Goal: Transaction & Acquisition: Purchase product/service

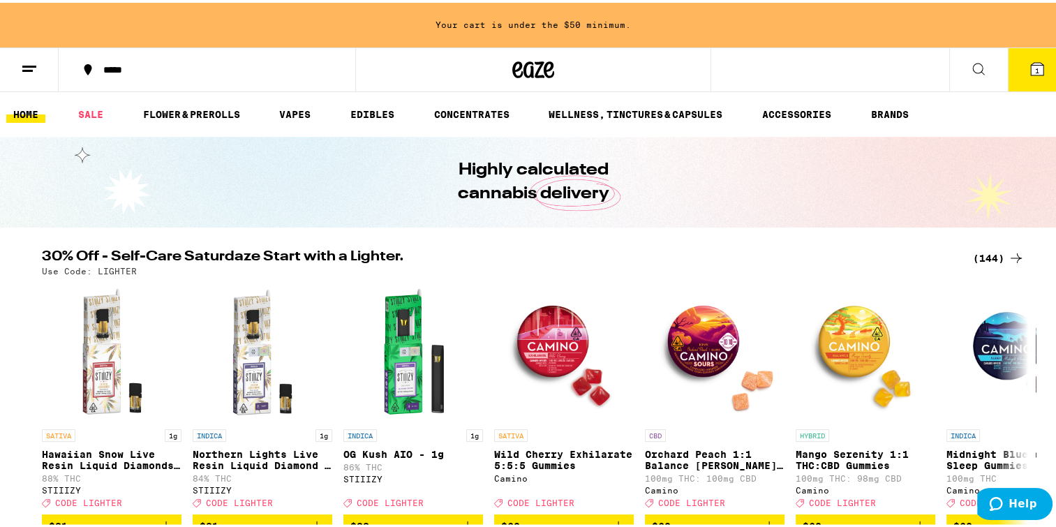
scroll to position [73, 0]
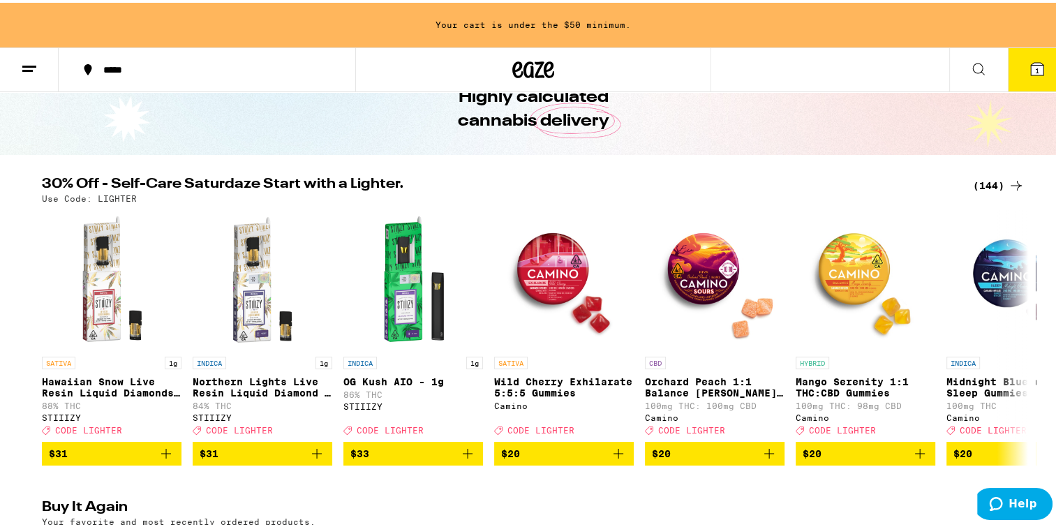
click at [986, 184] on div "(144)" at bounding box center [999, 183] width 52 height 17
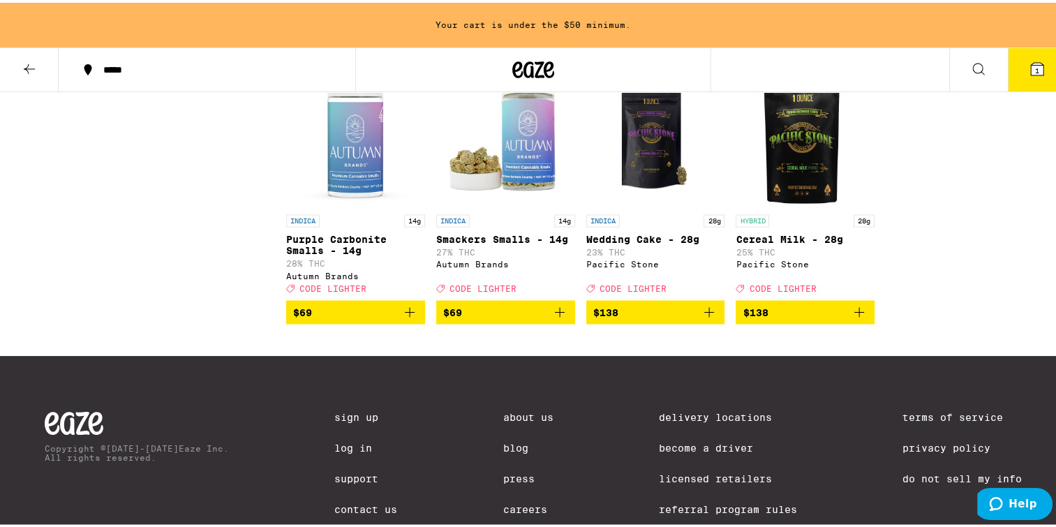
scroll to position [7576, 0]
